Goal: Information Seeking & Learning: Learn about a topic

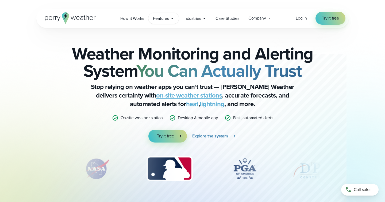
click at [162, 18] on span "Features" at bounding box center [161, 18] width 16 height 6
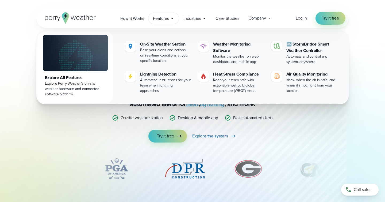
click at [162, 18] on span "Features" at bounding box center [161, 18] width 16 height 6
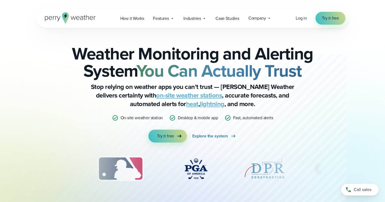
click at [169, 95] on link "on-site weather stations" at bounding box center [189, 95] width 66 height 10
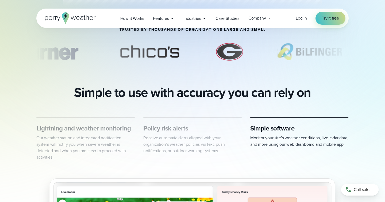
scroll to position [209, 0]
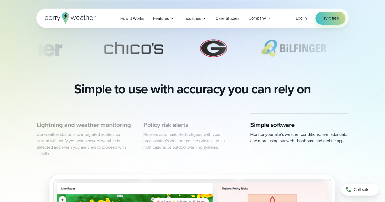
click at [83, 138] on p "Our weather station and integrated notification system will notify you when sev…" at bounding box center [85, 144] width 99 height 26
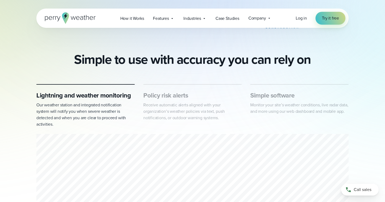
scroll to position [239, 0]
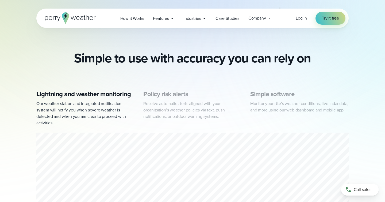
click at [158, 105] on p "Receive automatic alerts aligned with your organization’s weather policies via …" at bounding box center [192, 109] width 99 height 19
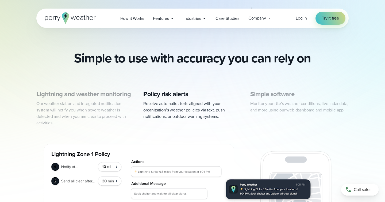
click at [66, 117] on p "Our weather station and integrated notification system will notify you when sev…" at bounding box center [85, 113] width 99 height 26
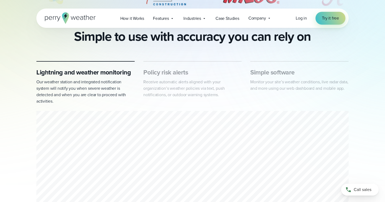
scroll to position [260, 0]
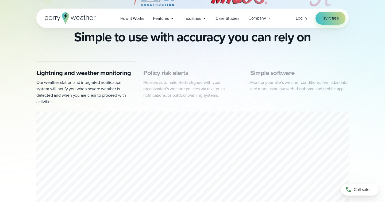
click at [147, 85] on p "Receive automatic alerts aligned with your organization’s weather policies via …" at bounding box center [192, 88] width 99 height 19
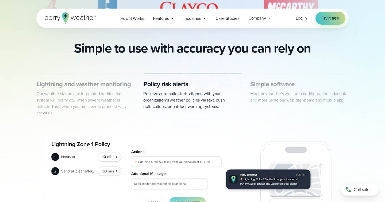
scroll to position [240, 0]
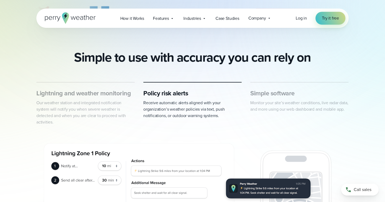
click at [267, 93] on h3 "Simple software" at bounding box center [300, 93] width 99 height 9
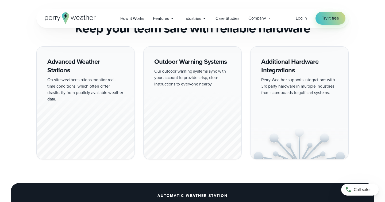
scroll to position [471, 0]
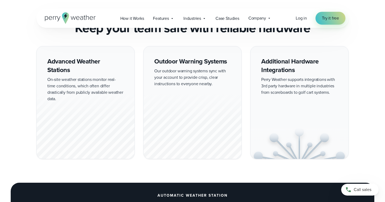
click at [89, 126] on div at bounding box center [86, 125] width 98 height 67
click at [115, 121] on div at bounding box center [86, 125] width 98 height 67
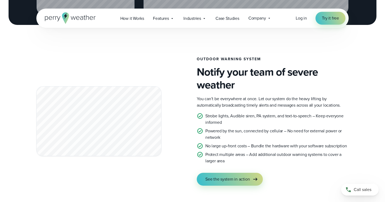
scroll to position [924, 0]
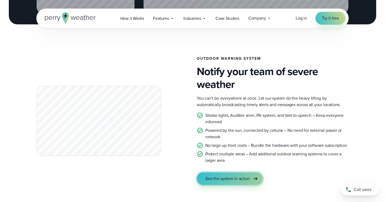
click at [234, 175] on span "See the system in action" at bounding box center [228, 178] width 45 height 6
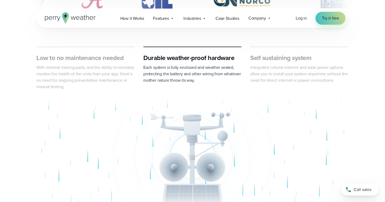
scroll to position [319, 0]
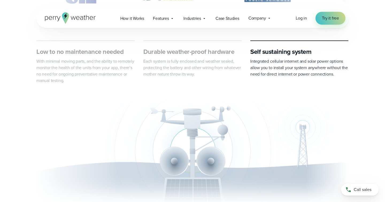
click at [108, 81] on p "With minimal moving parts, and the ability to remotely monitor the health of th…" at bounding box center [85, 71] width 99 height 26
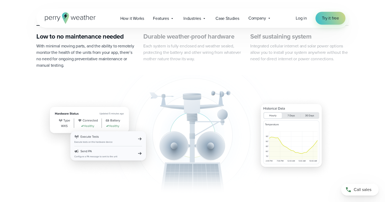
scroll to position [334, 0]
click at [168, 58] on p "Each system is fully enclosed and weather sealed, protecting the battery and ot…" at bounding box center [192, 52] width 99 height 19
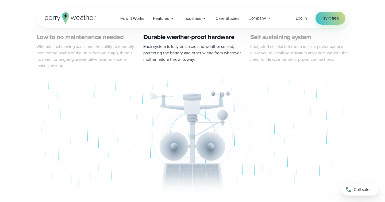
click at [261, 50] on span "Integrated cellular internet and solar power options allow you to install your …" at bounding box center [300, 52] width 98 height 19
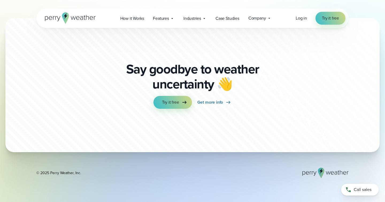
scroll to position [2989, 0]
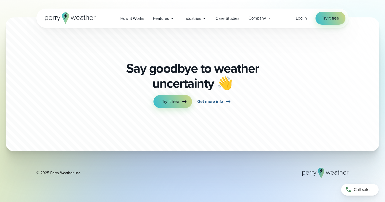
click at [215, 103] on span "Get more info" at bounding box center [211, 101] width 26 height 6
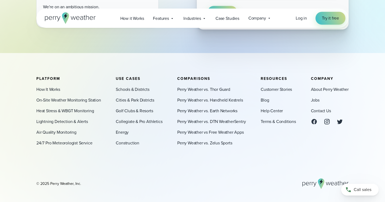
scroll to position [226, 0]
